Goal: Task Accomplishment & Management: Complete application form

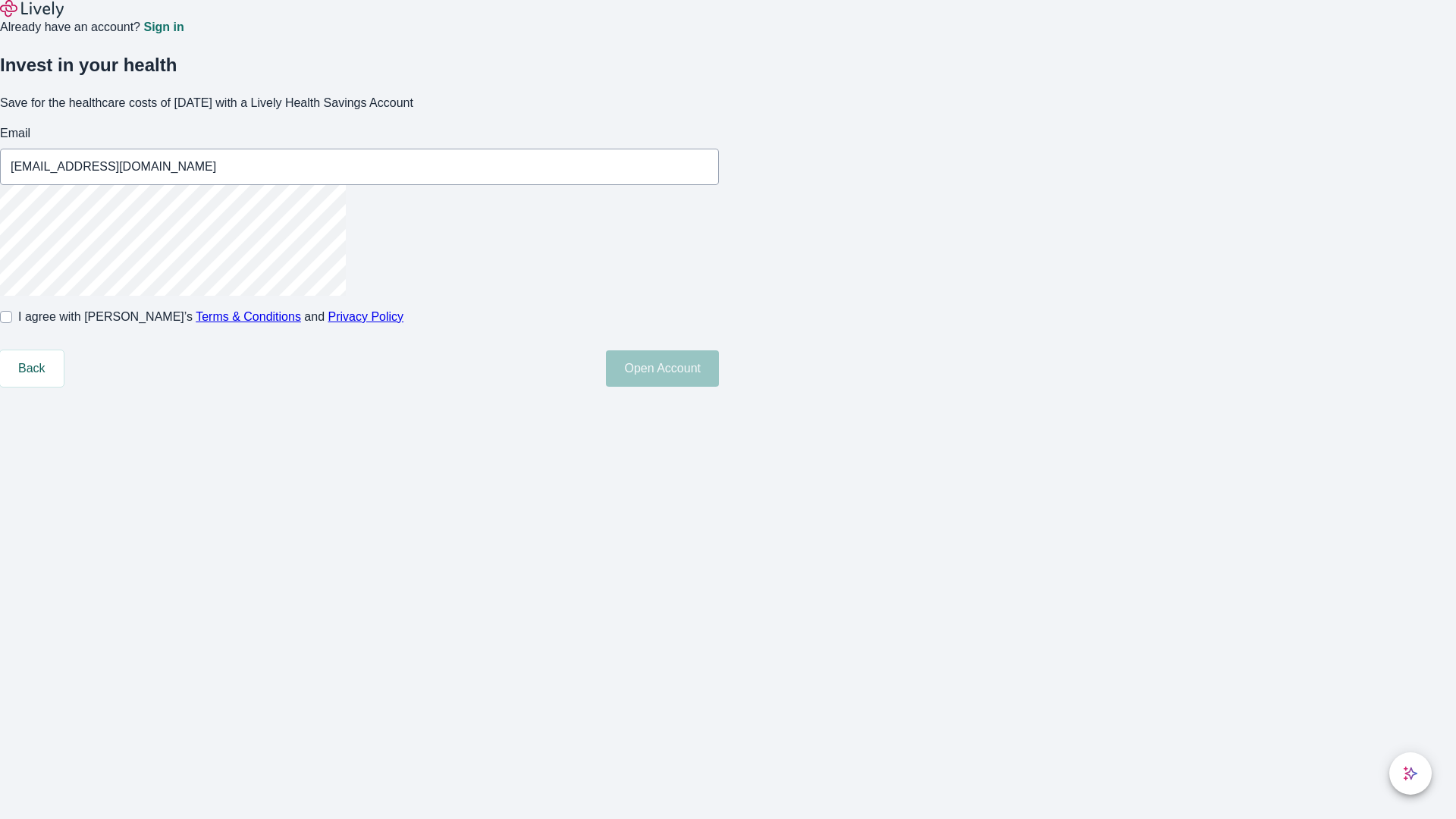
click at [12, 323] on input "I agree with Lively’s Terms & Conditions and Privacy Policy" at bounding box center [6, 316] width 12 height 12
checkbox input "true"
click at [719, 387] on button "Open Account" at bounding box center [662, 368] width 113 height 36
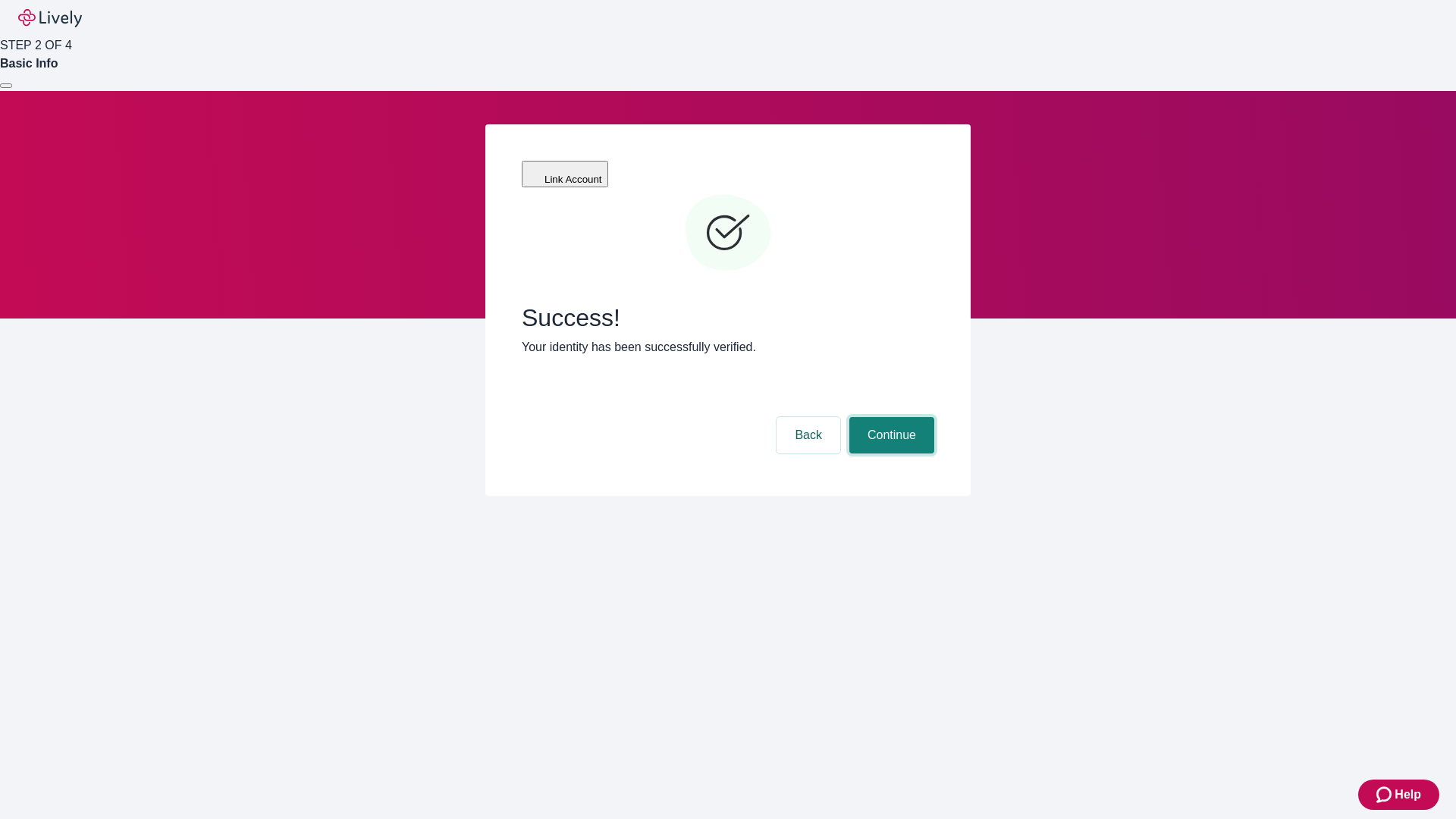
click at [889, 417] on button "Continue" at bounding box center [891, 435] width 84 height 36
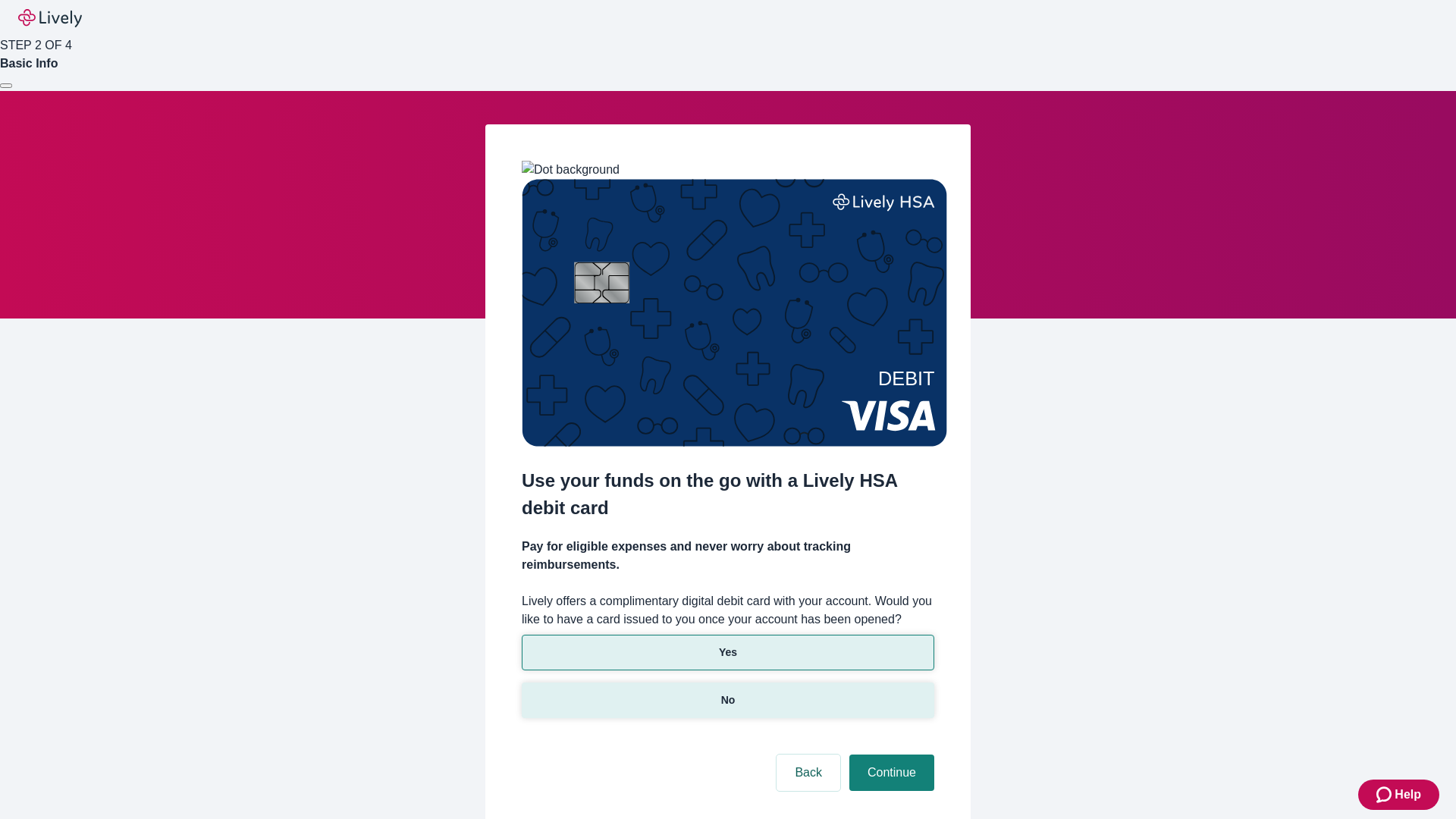
click at [727, 692] on p "No" at bounding box center [728, 700] width 15 height 16
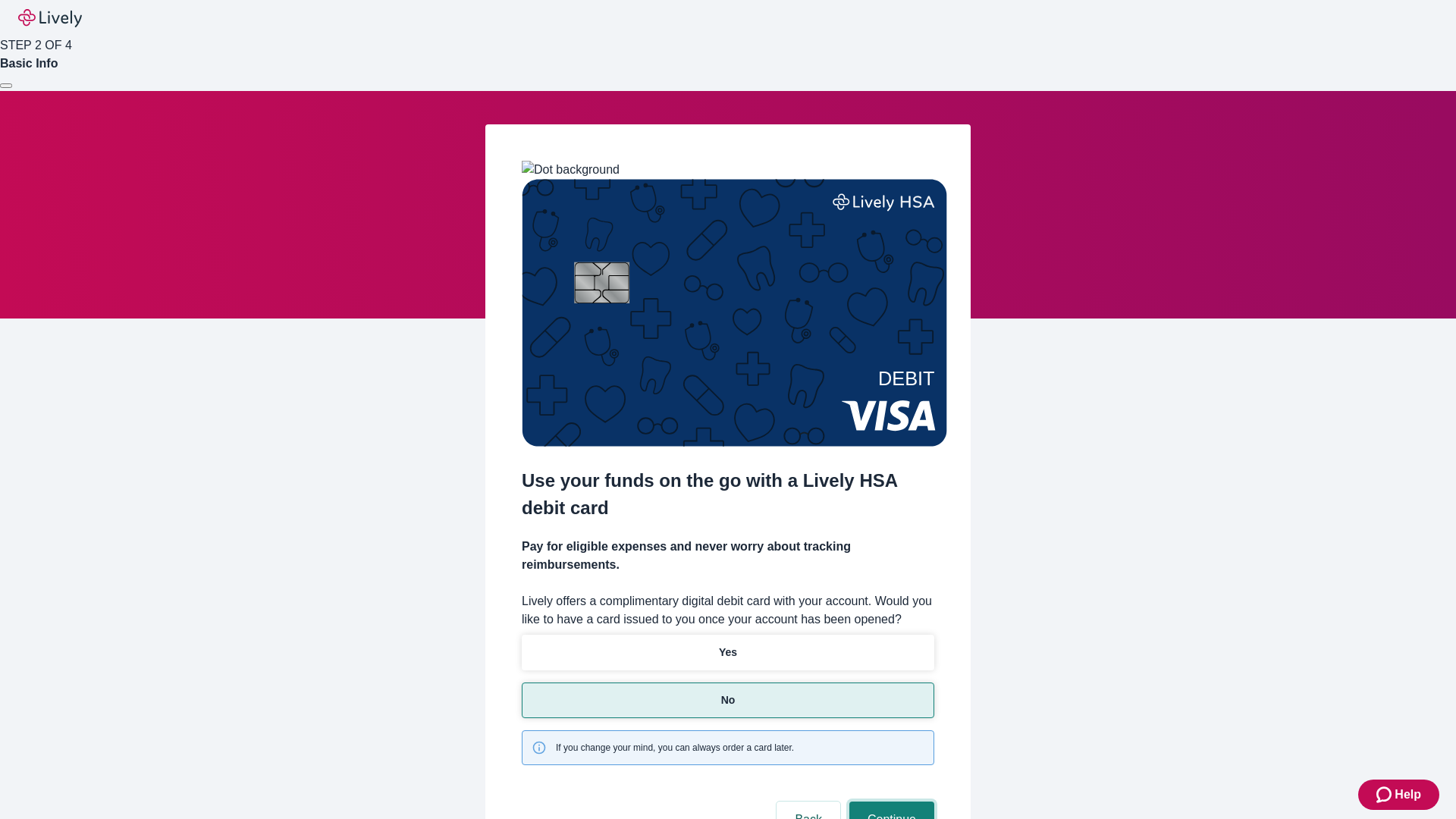
click at [889, 801] on button "Continue" at bounding box center [891, 819] width 84 height 36
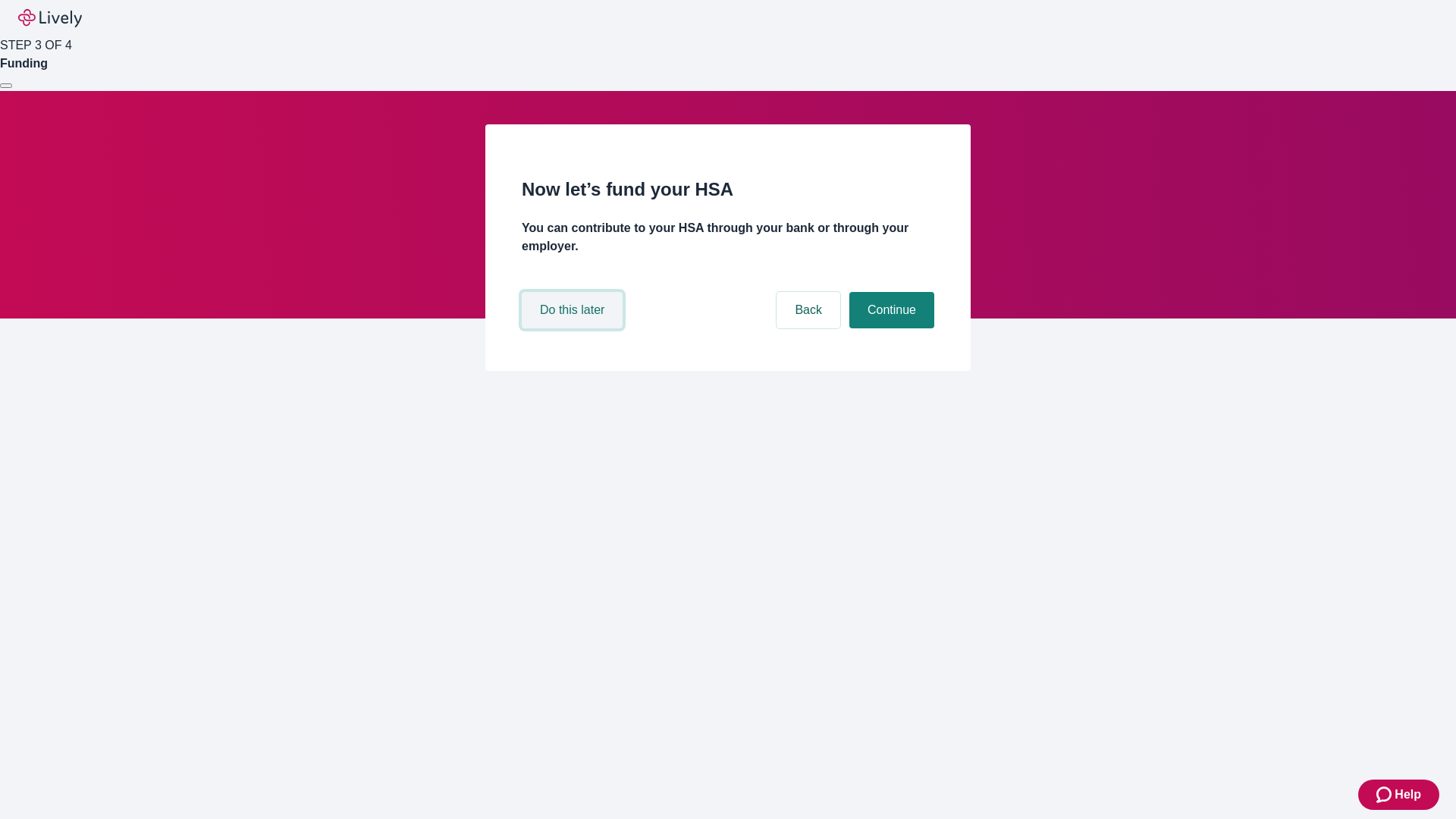
click at [574, 328] on button "Do this later" at bounding box center [572, 309] width 101 height 36
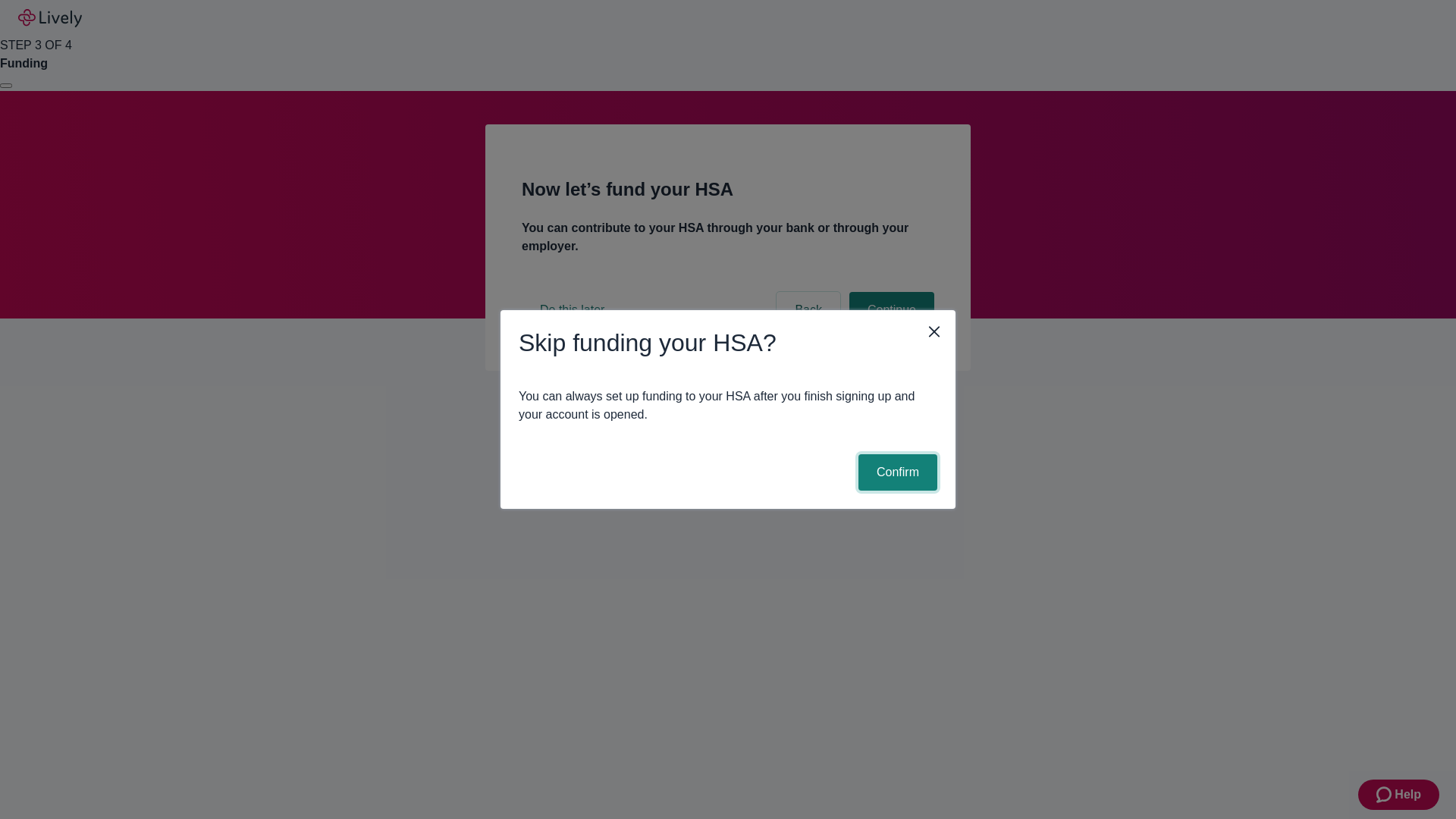
click at [896, 472] on button "Confirm" at bounding box center [898, 471] width 79 height 36
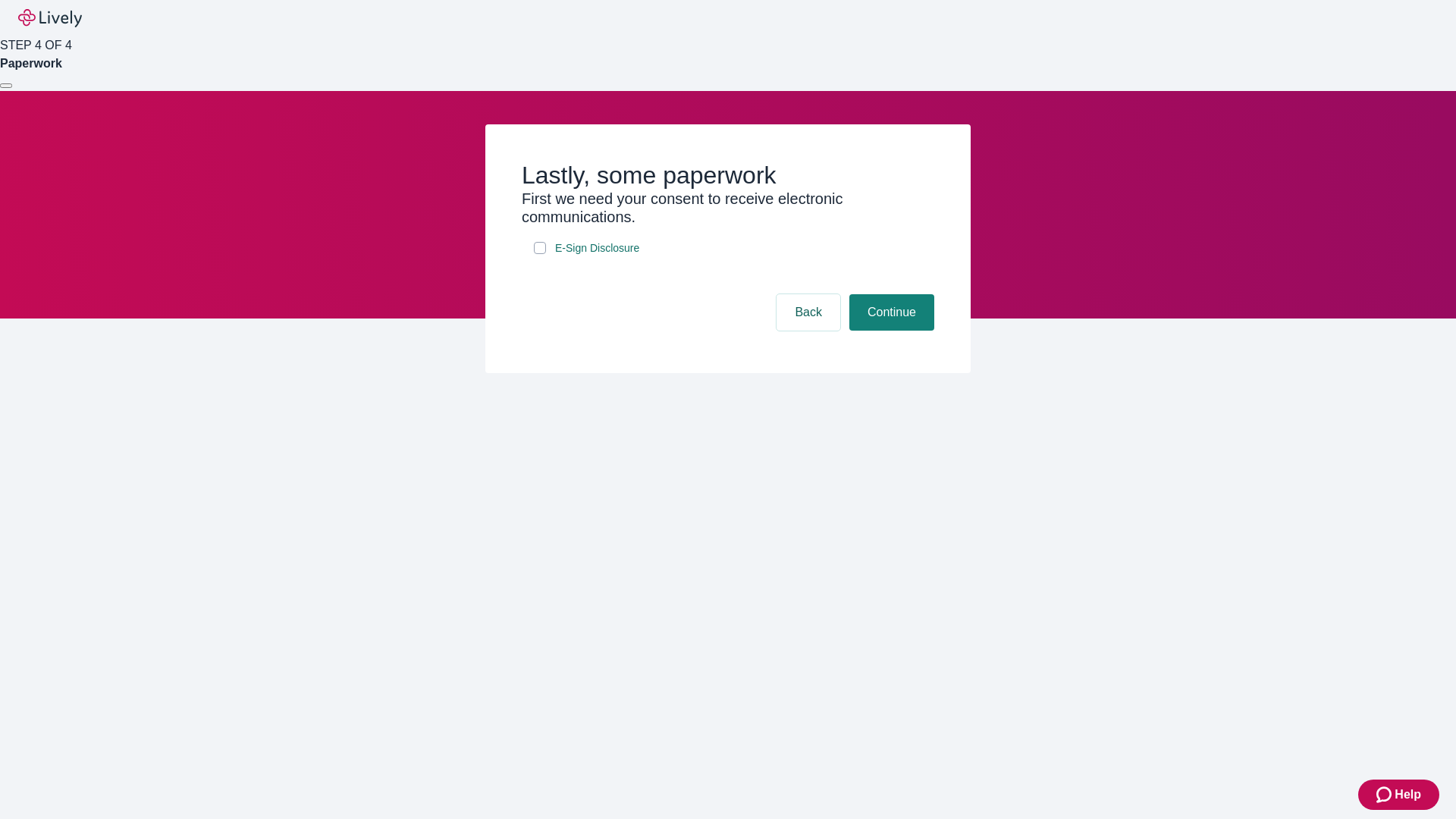
click at [540, 254] on input "E-Sign Disclosure" at bounding box center [539, 247] width 12 height 12
checkbox input "true"
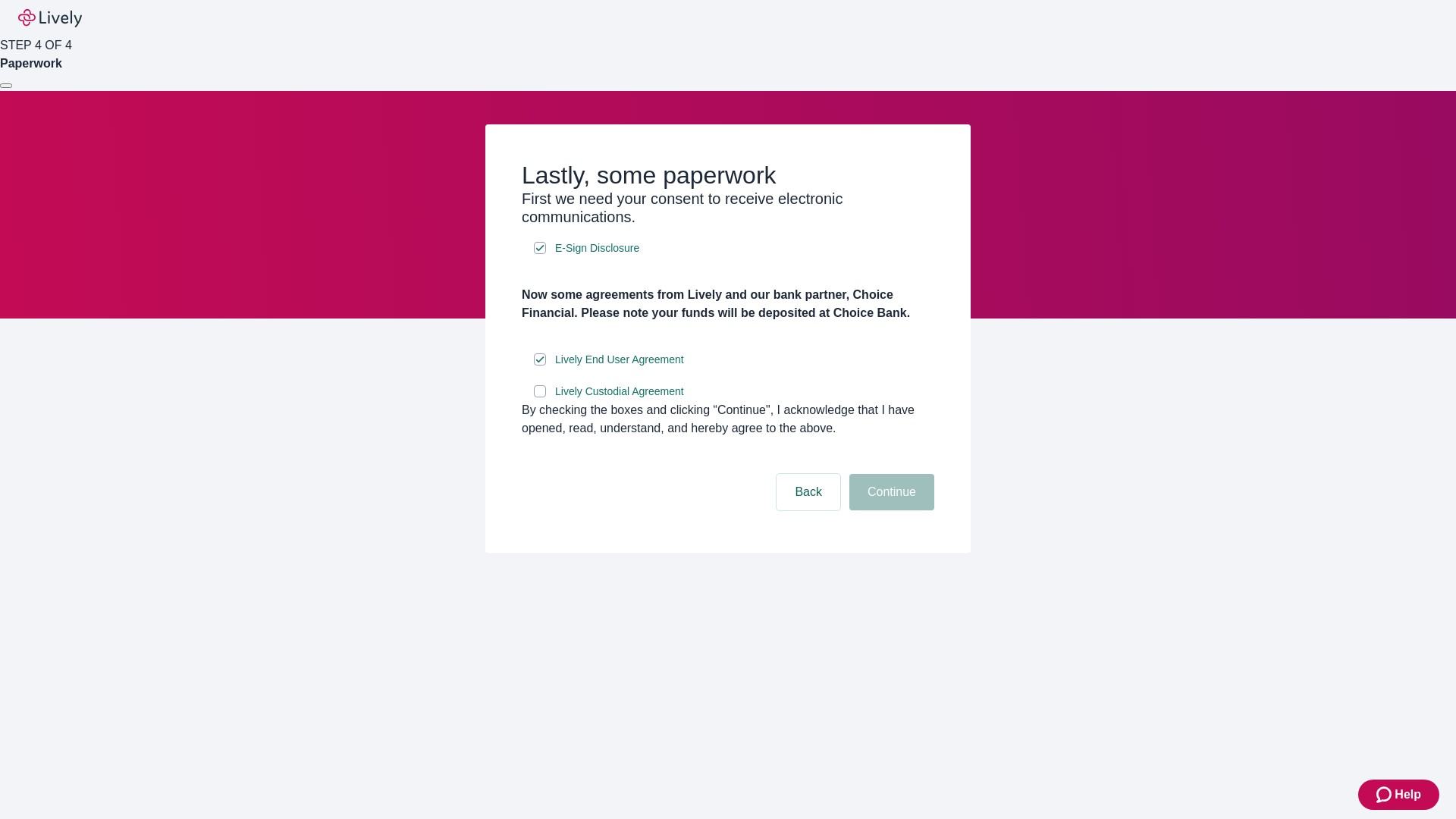
click at [540, 397] on input "Lively Custodial Agreement" at bounding box center [539, 391] width 12 height 12
checkbox input "true"
click at [889, 510] on button "Continue" at bounding box center [891, 491] width 84 height 36
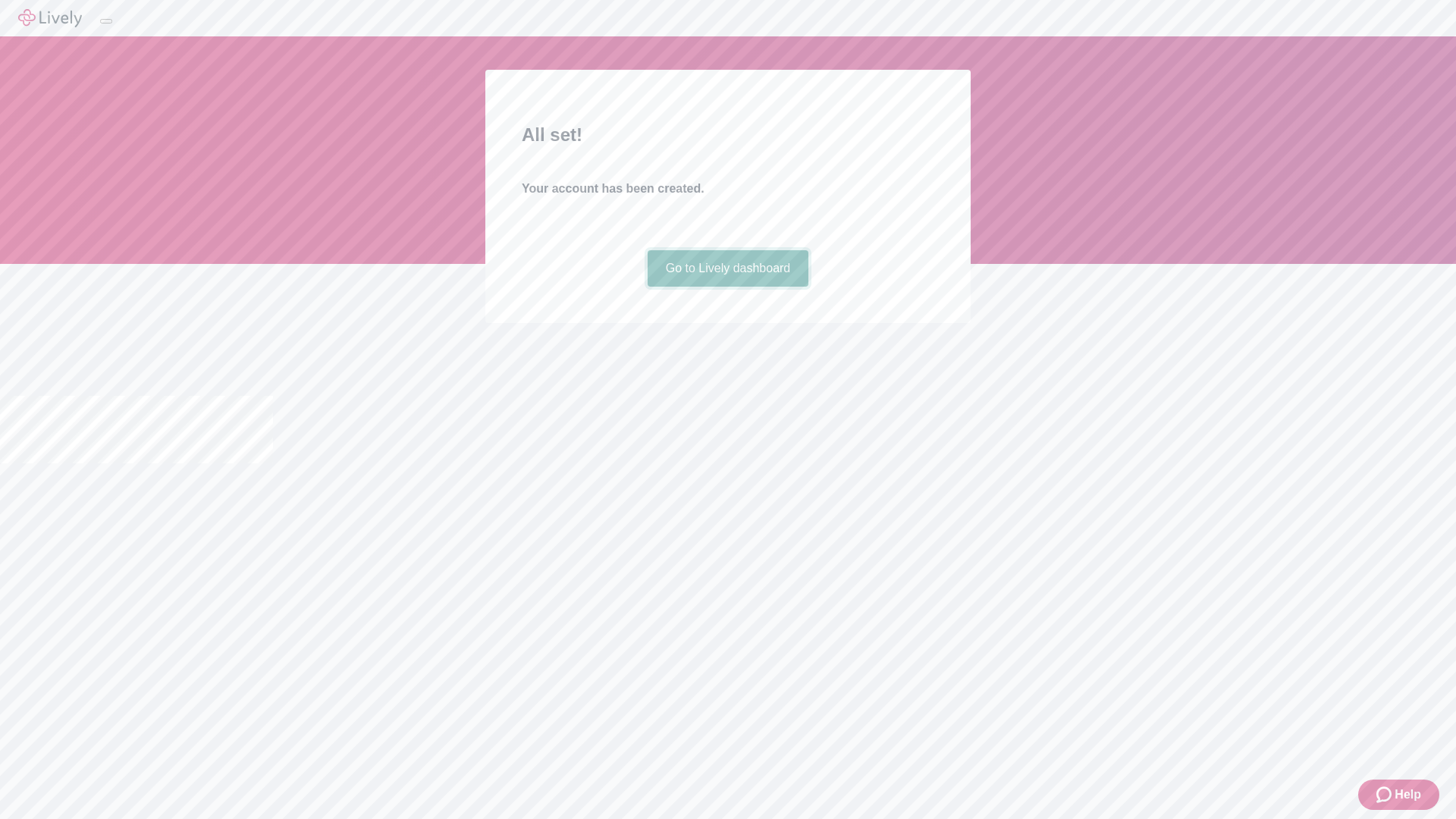
click at [727, 287] on link "Go to Lively dashboard" at bounding box center [728, 268] width 161 height 36
